Goal: Task Accomplishment & Management: Manage account settings

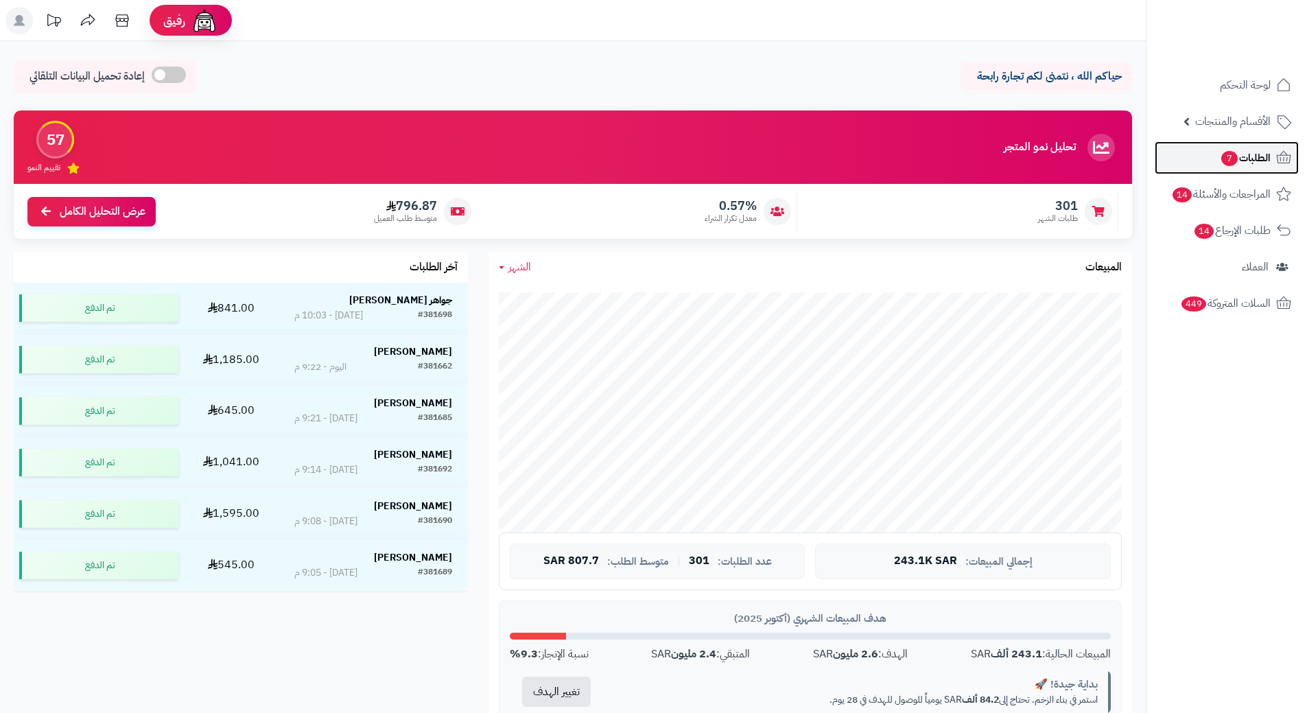
click at [1242, 168] on link "الطلبات 7" at bounding box center [1226, 157] width 144 height 33
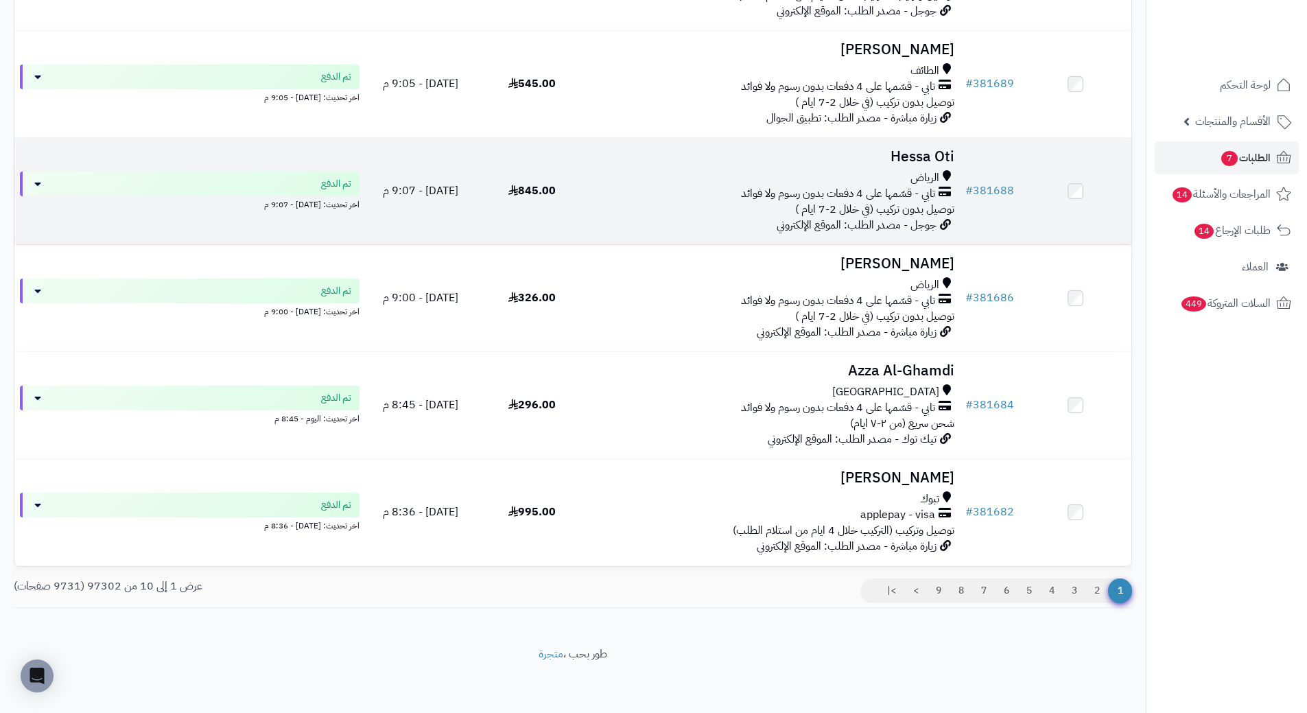
scroll to position [726, 0]
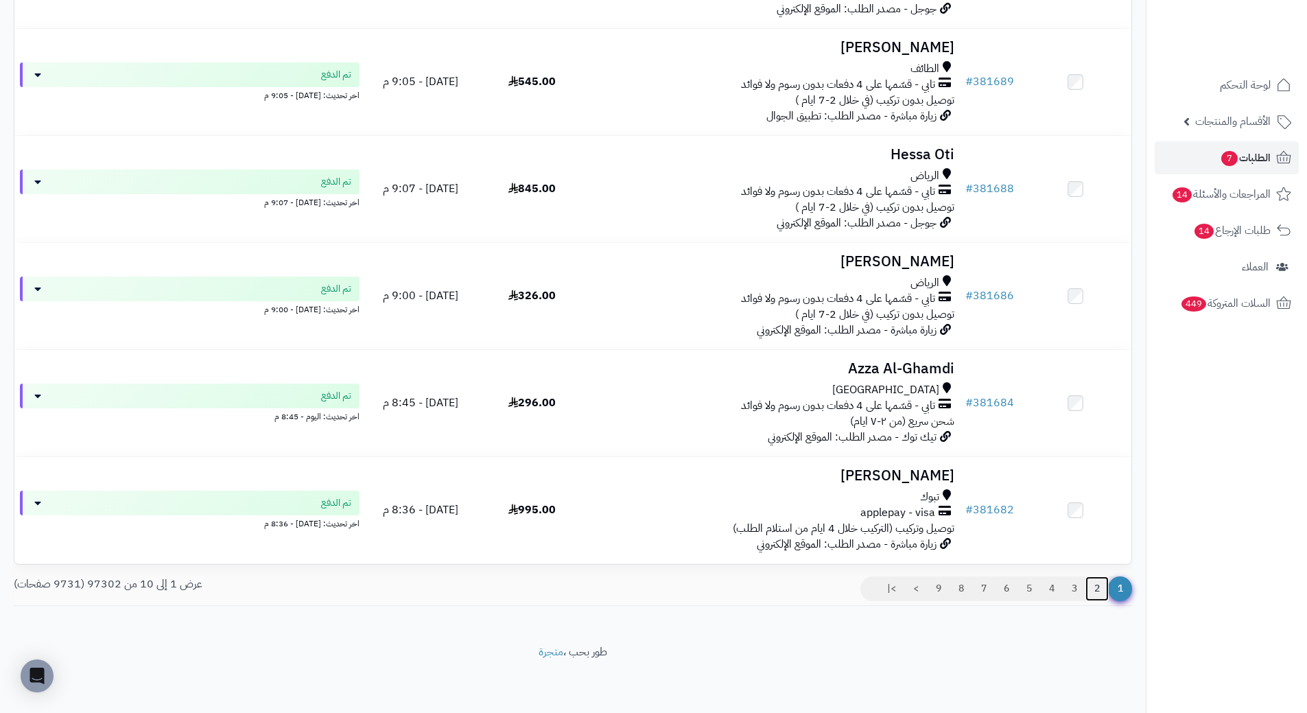
click at [1095, 591] on link "2" at bounding box center [1096, 588] width 23 height 25
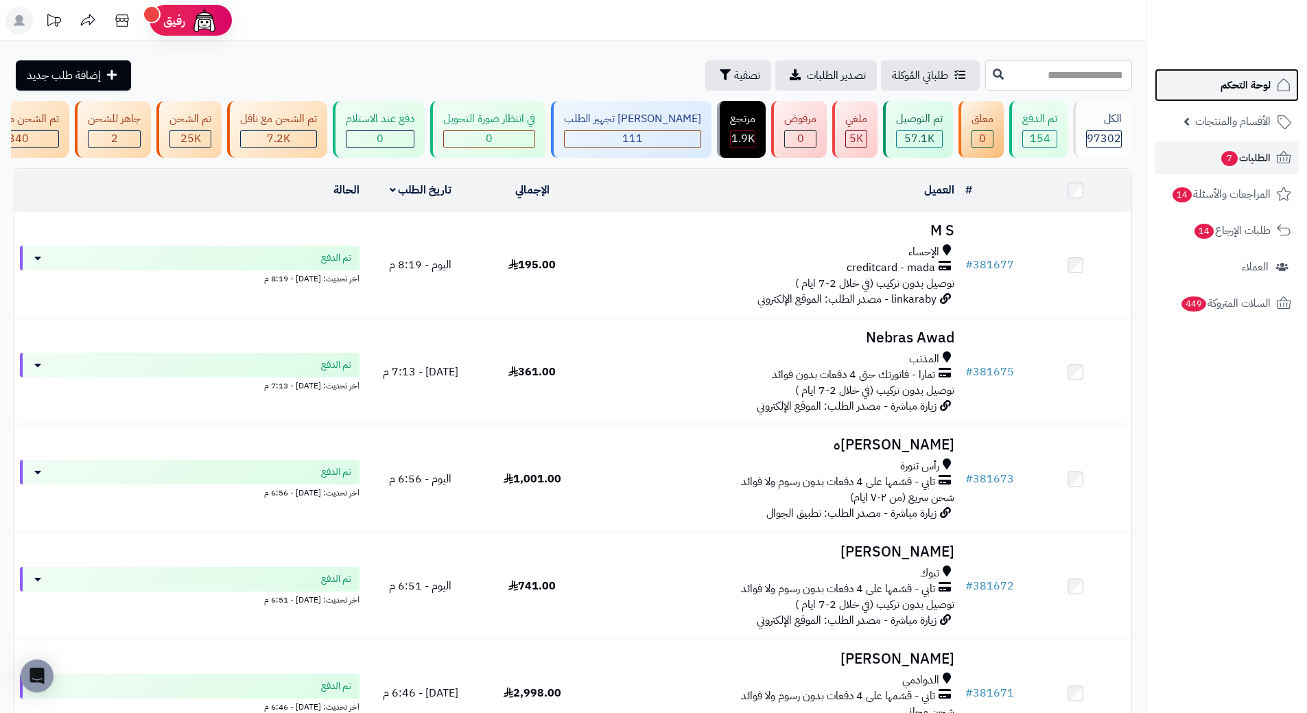
click at [1245, 95] on link "لوحة التحكم" at bounding box center [1226, 85] width 144 height 33
